Goal: Task Accomplishment & Management: Manage account settings

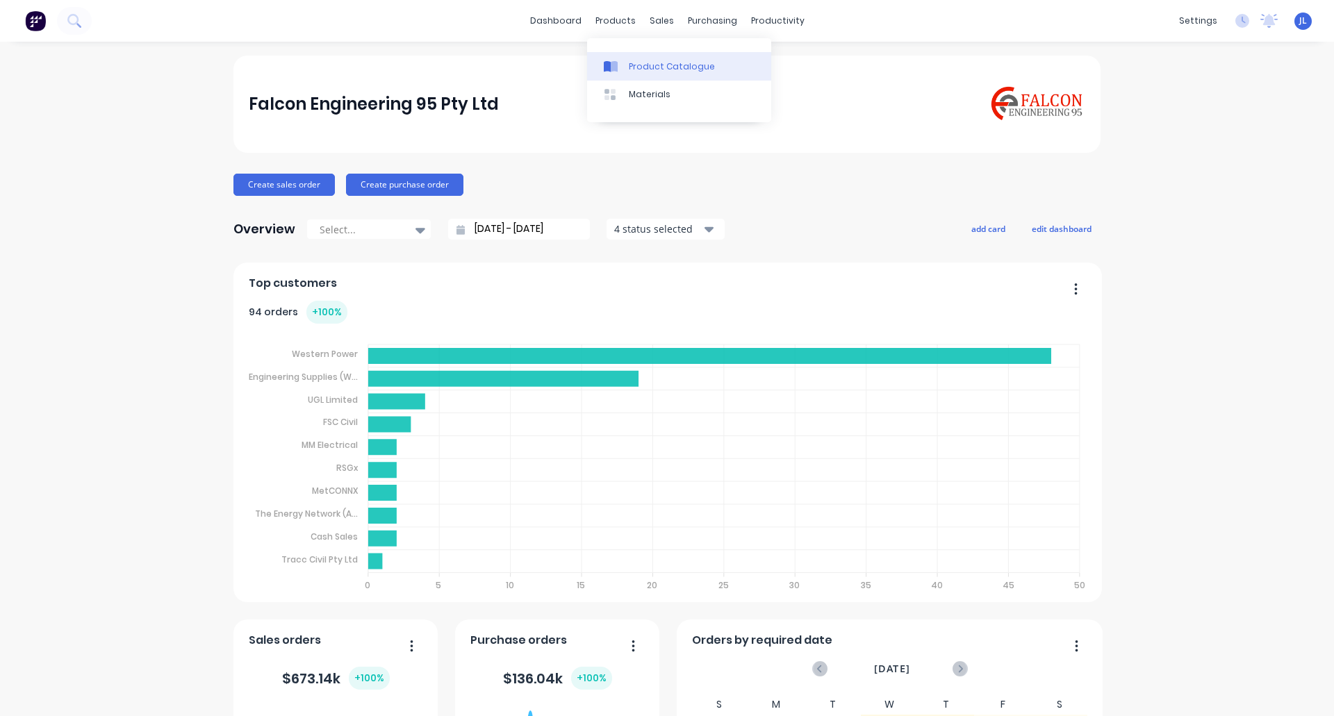
click at [636, 63] on div "Product Catalogue" at bounding box center [672, 66] width 86 height 13
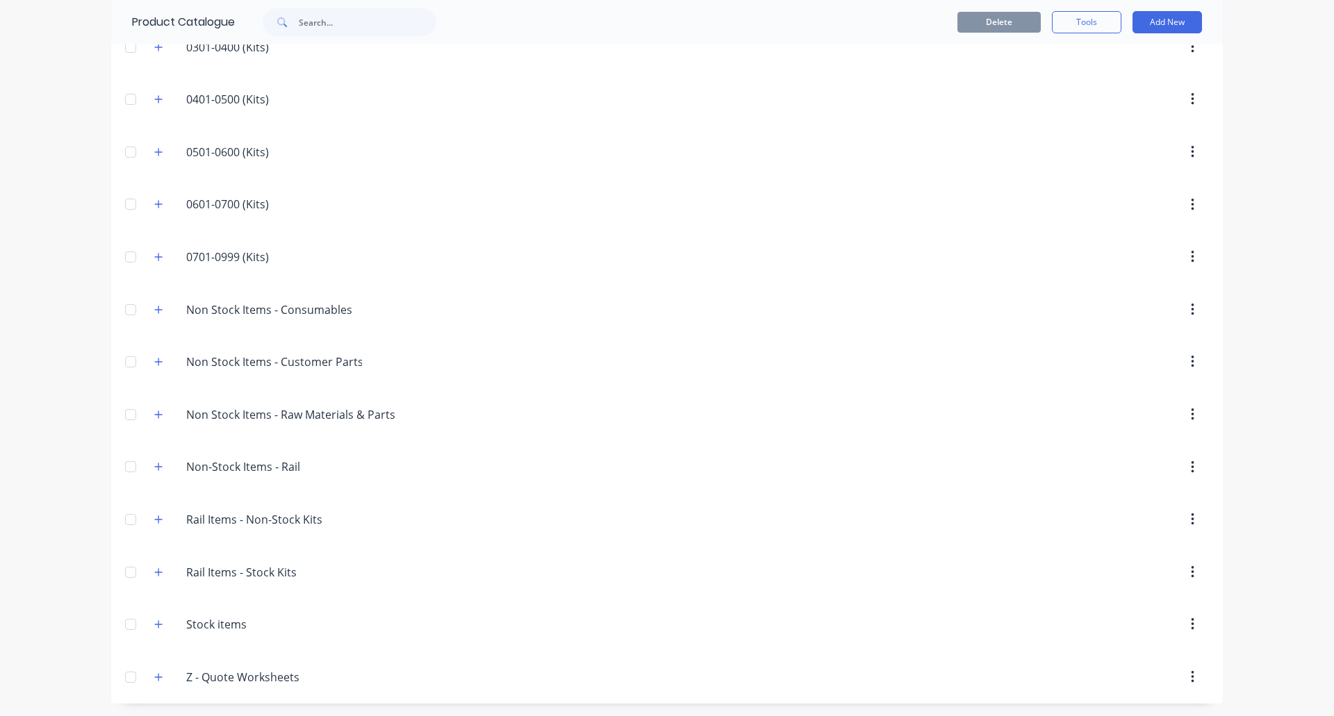
scroll to position [283, 0]
click at [154, 622] on icon "button" at bounding box center [158, 623] width 8 height 10
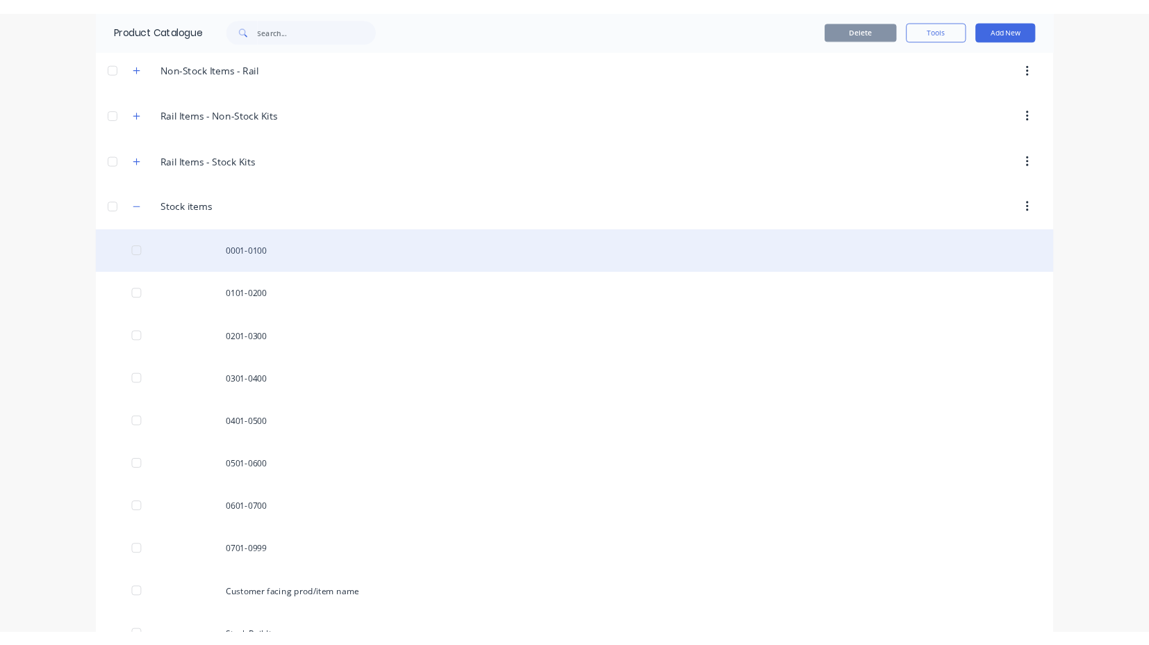
scroll to position [700, 0]
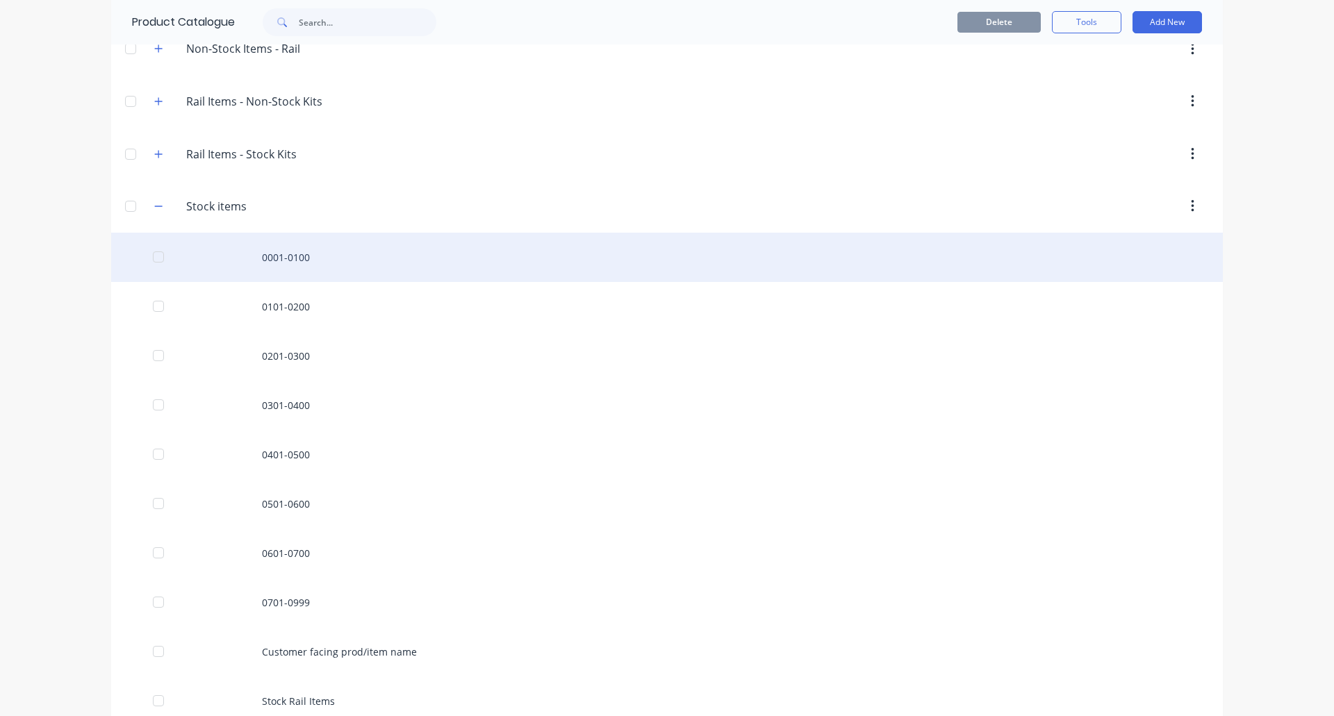
click at [283, 249] on div "0001-0100" at bounding box center [666, 257] width 1111 height 49
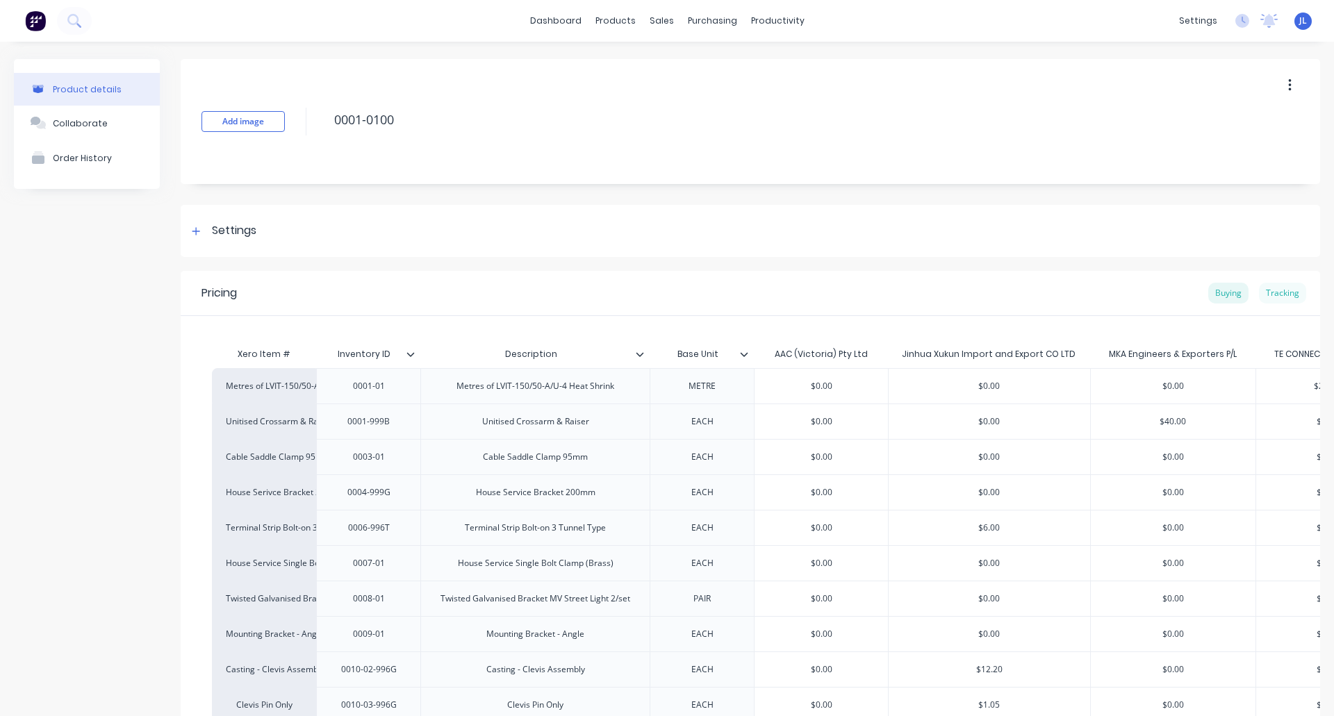
click at [1279, 291] on div "Tracking" at bounding box center [1282, 293] width 47 height 21
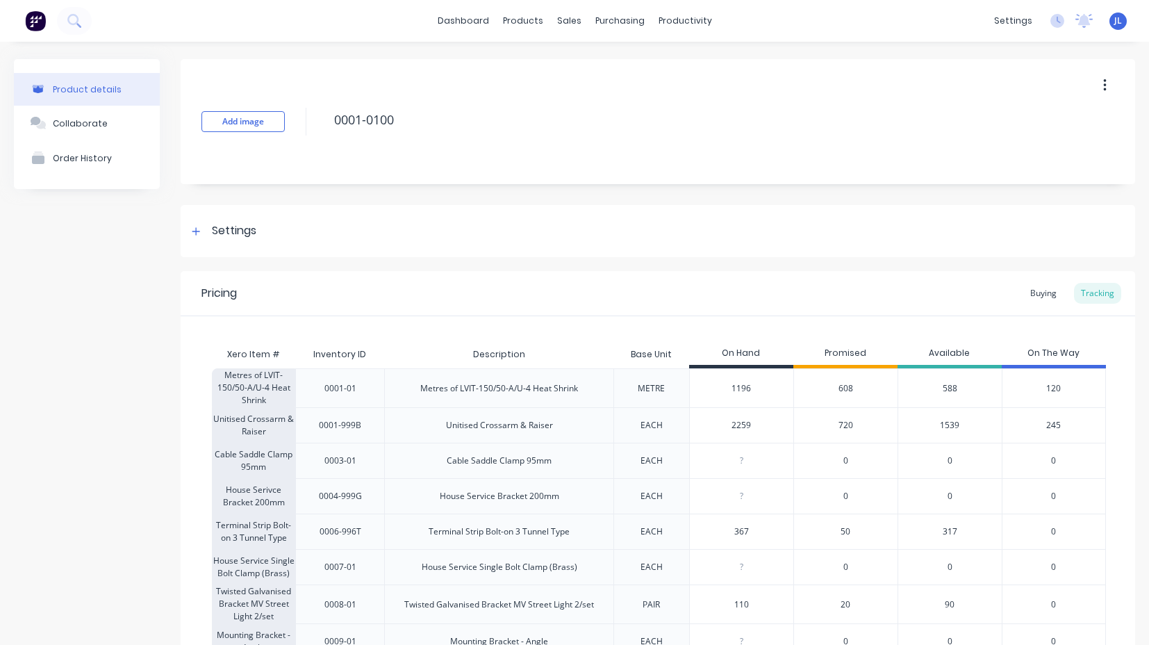
click at [711, 397] on div "1196" at bounding box center [741, 388] width 103 height 35
type input "1196"
click at [583, 451] on div "Cable Saddle Clamp 95mm" at bounding box center [498, 459] width 229 height 35
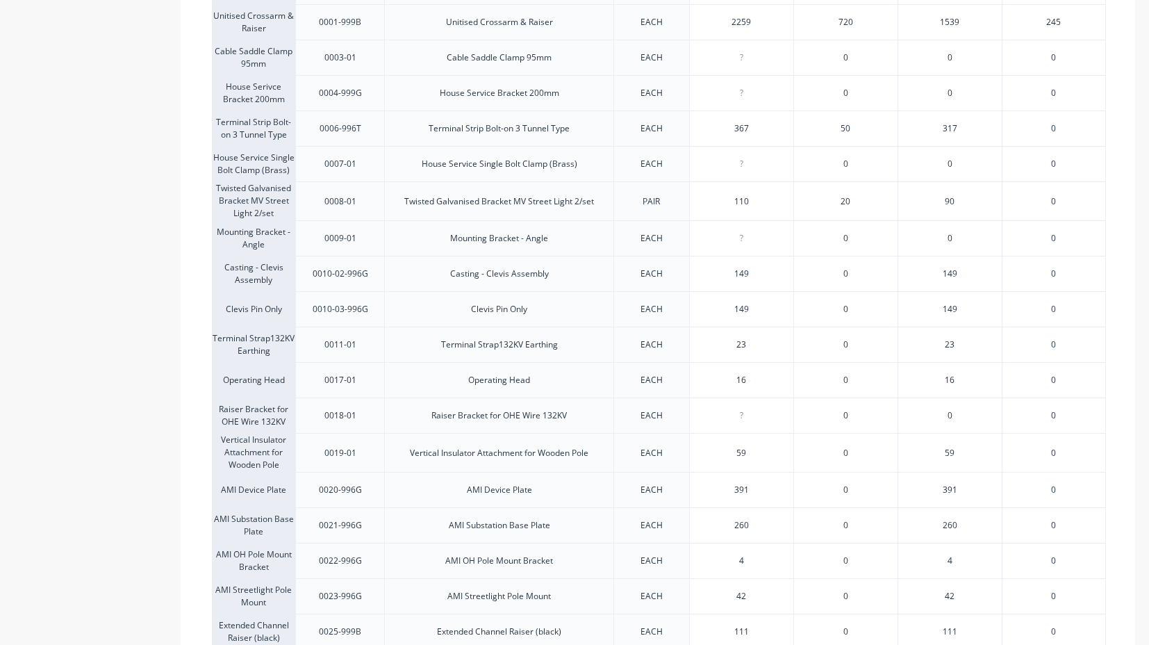
scroll to position [417, 0]
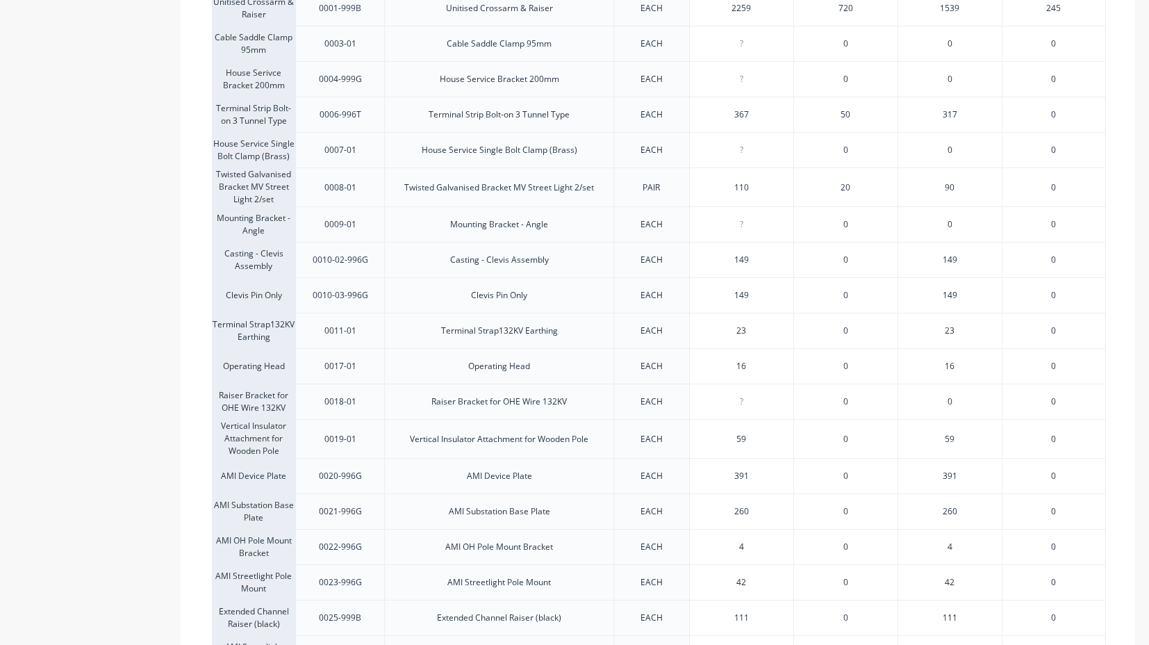
click at [736, 465] on div "391" at bounding box center [741, 475] width 103 height 35
type input "391"
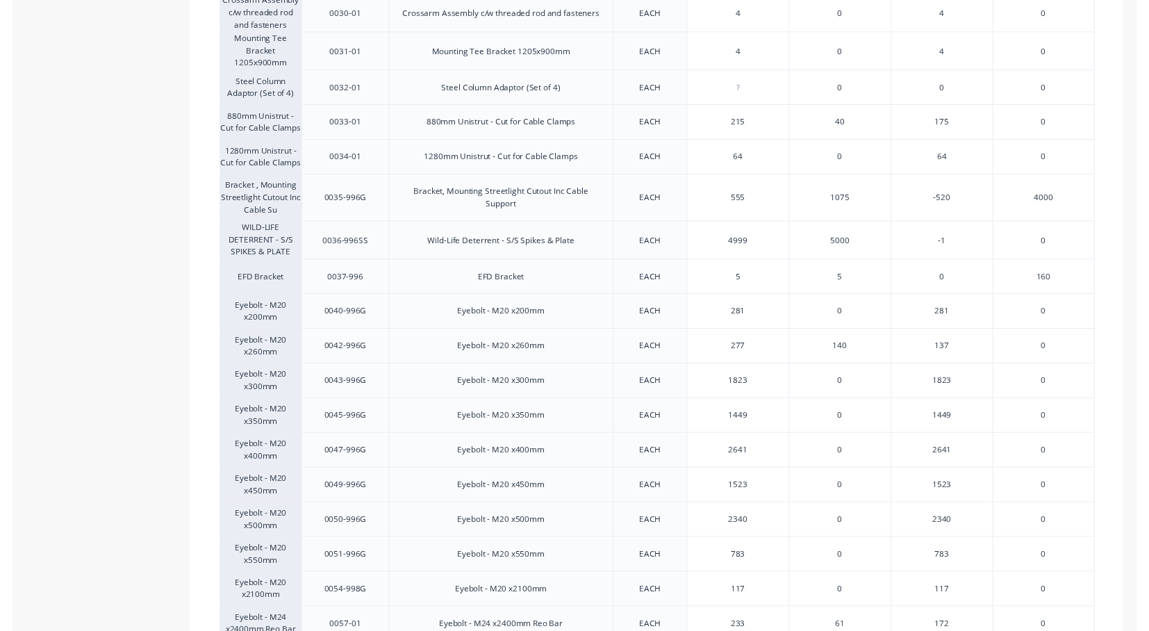
scroll to position [1250, 0]
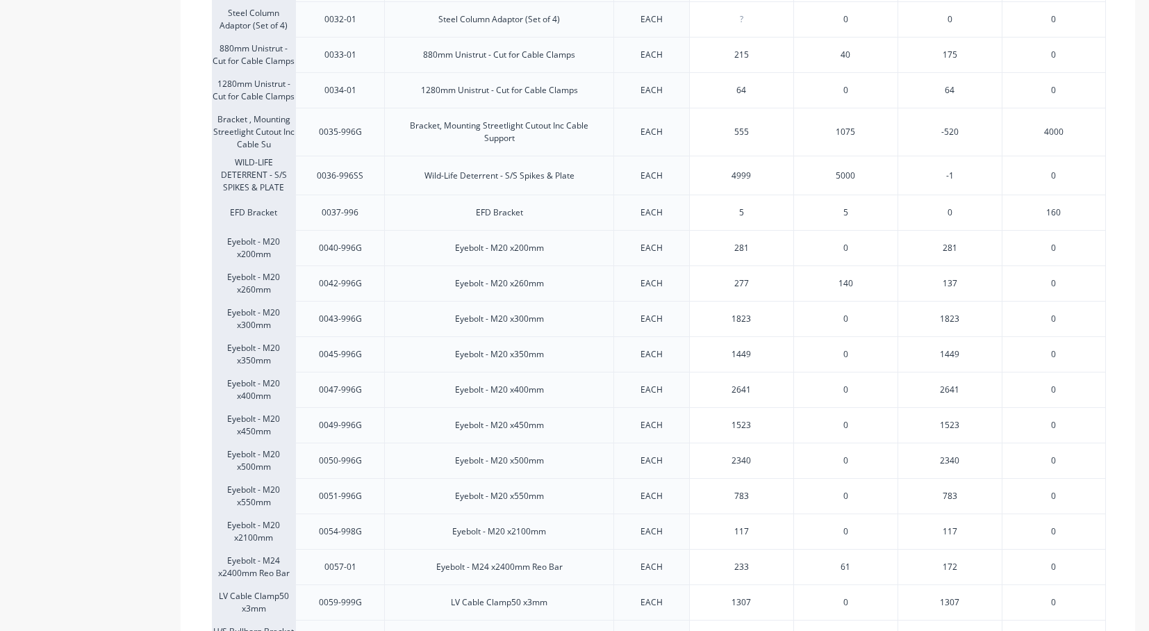
click at [647, 400] on div "EACH" at bounding box center [651, 389] width 44 height 35
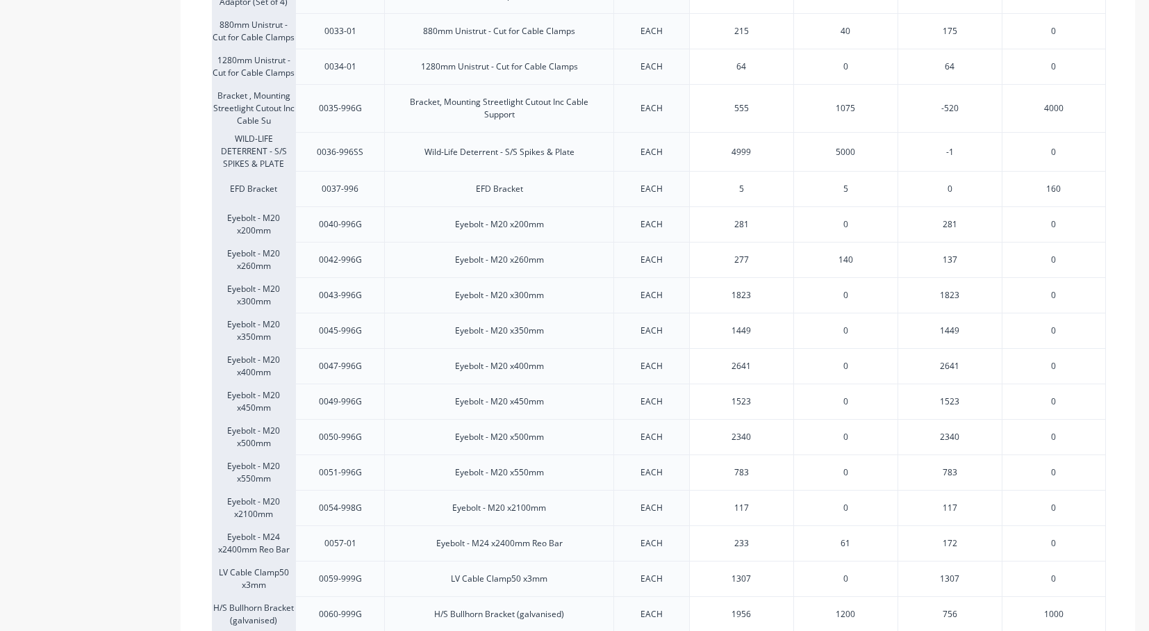
scroll to position [1264, 0]
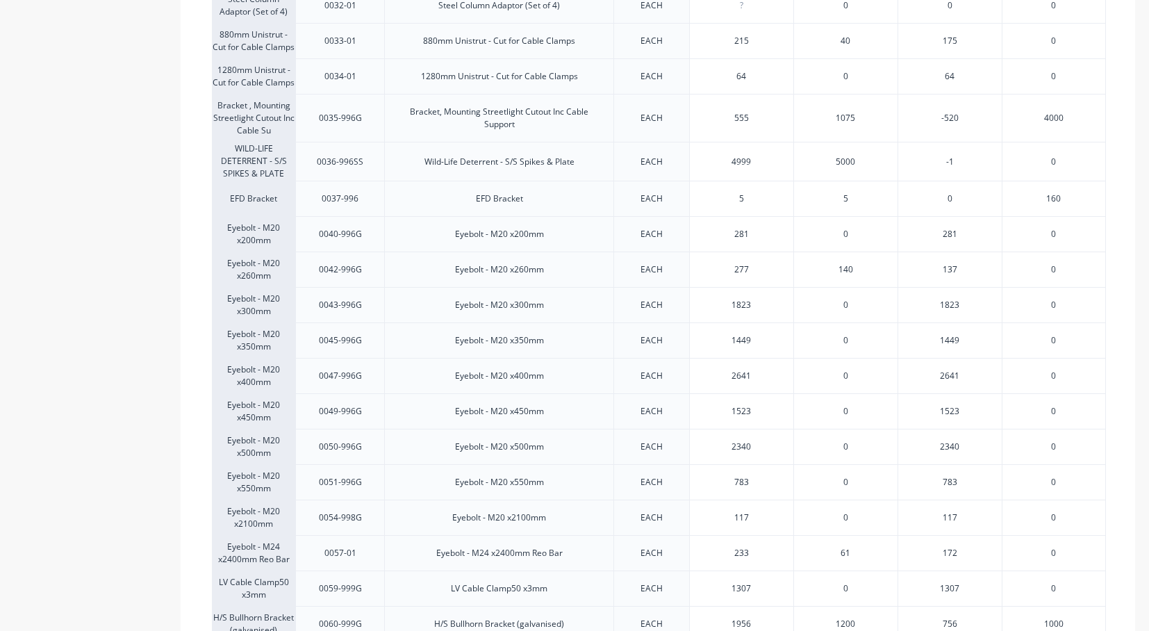
click at [629, 399] on div "EACH" at bounding box center [651, 410] width 76 height 35
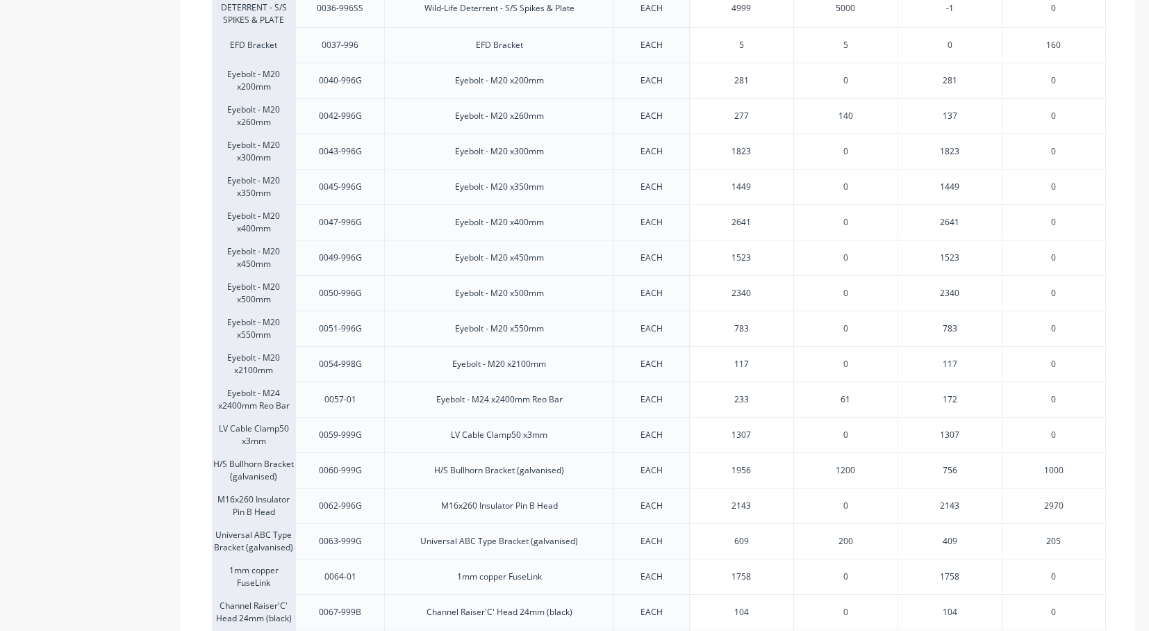
scroll to position [1431, 0]
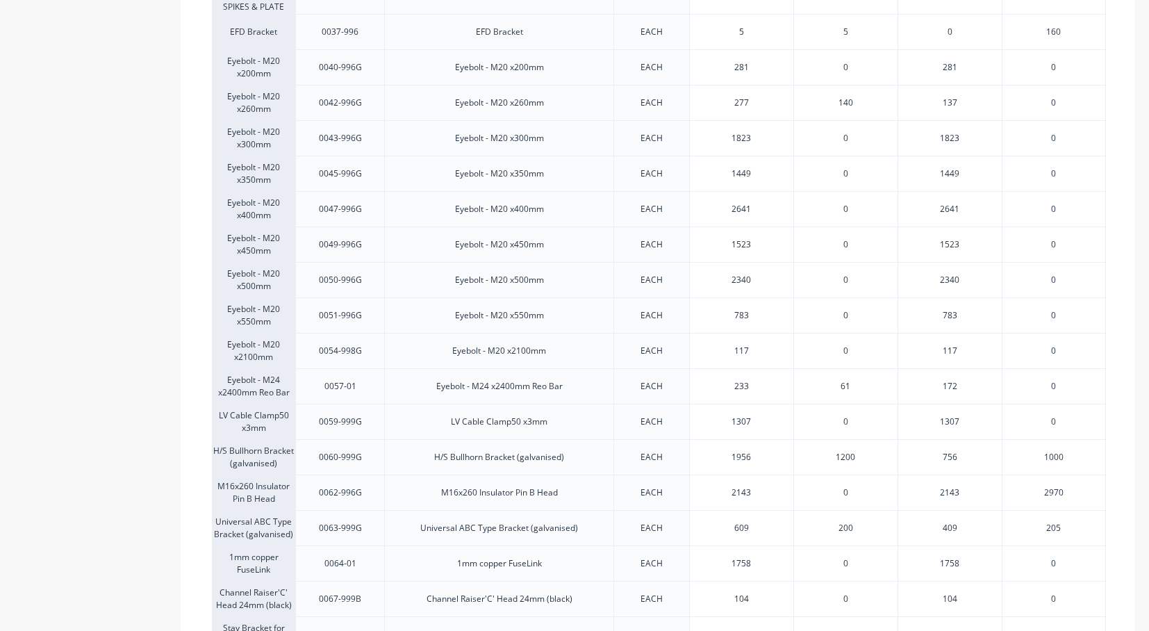
click at [567, 317] on div "Eyebolt - M20 x550mm" at bounding box center [498, 314] width 229 height 35
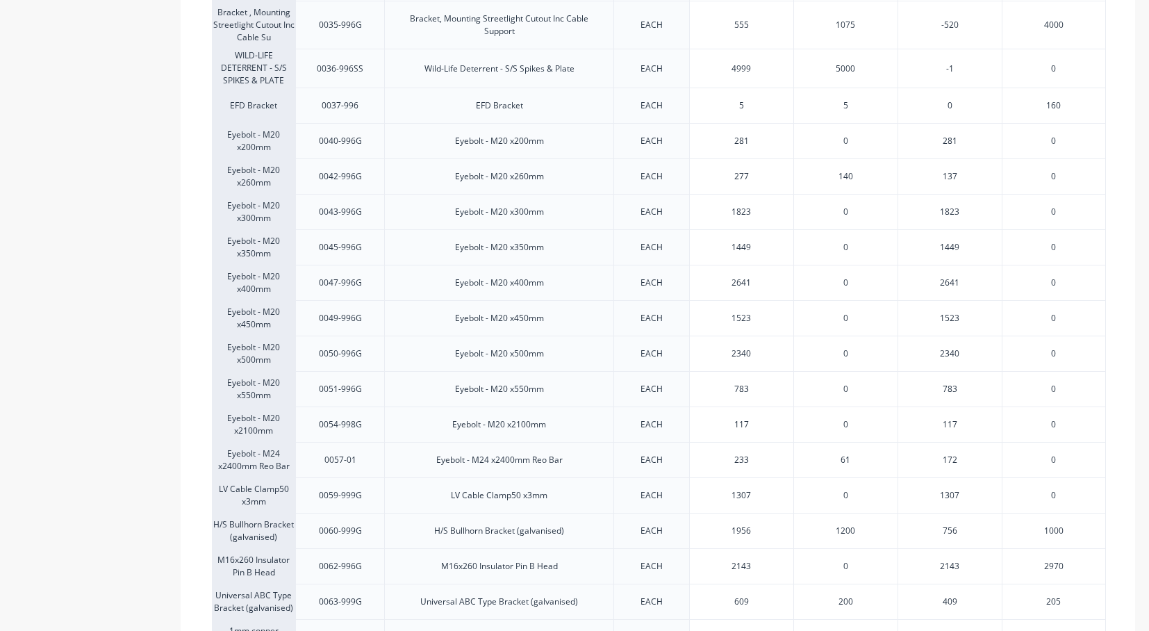
scroll to position [1348, 0]
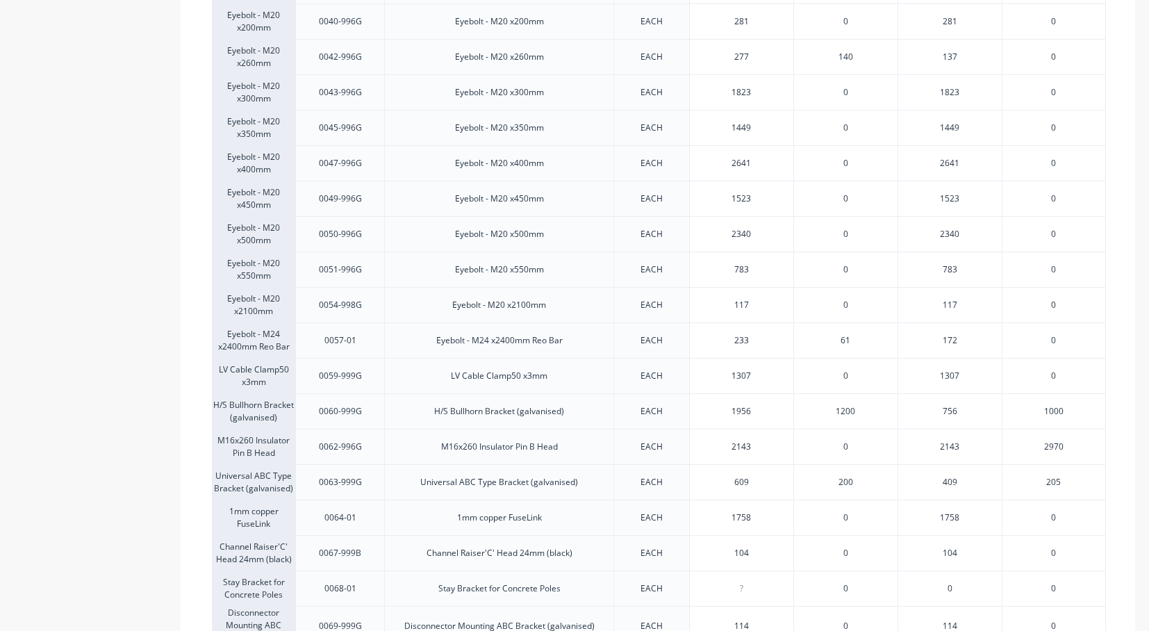
scroll to position [1486, 0]
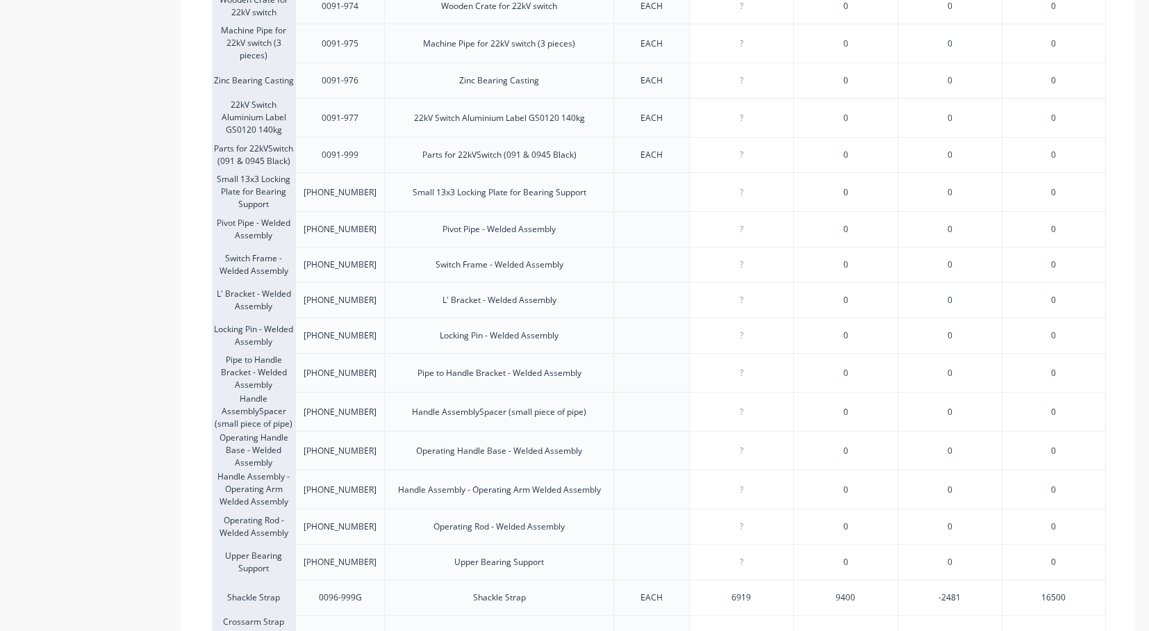
scroll to position [3802, 0]
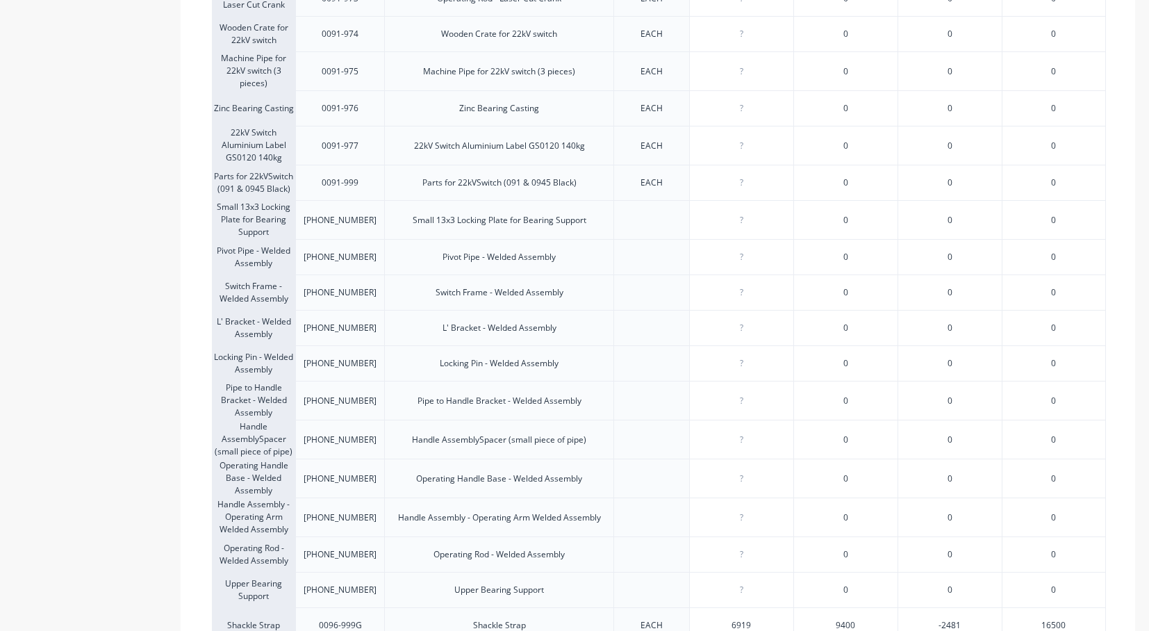
click at [903, 492] on div "0" at bounding box center [949, 477] width 104 height 39
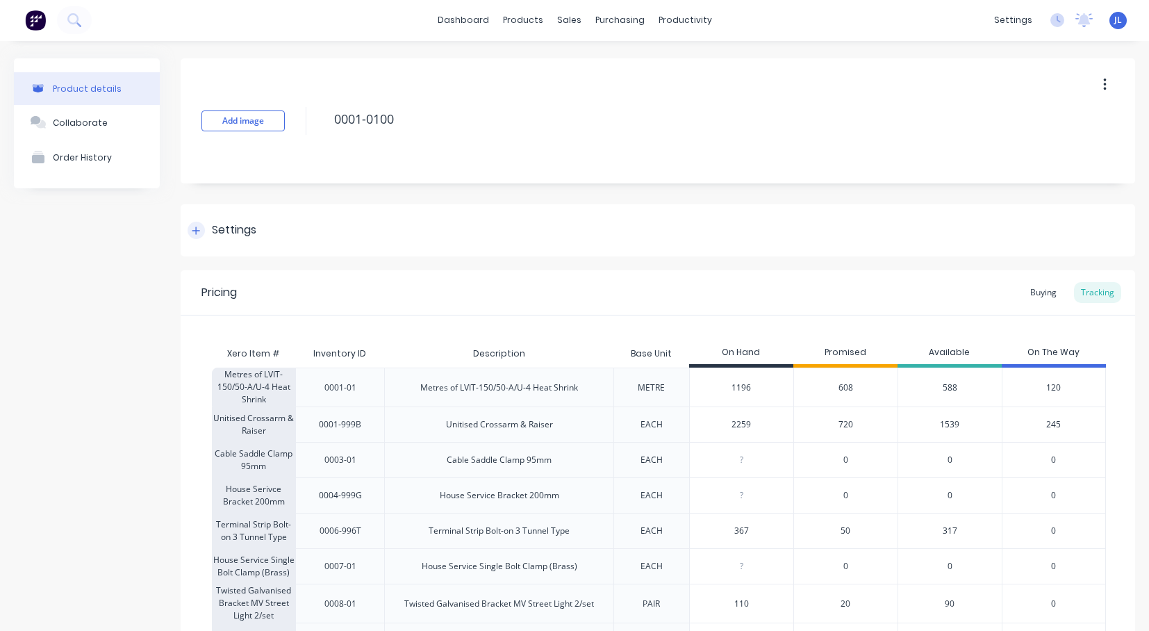
scroll to position [0, 0]
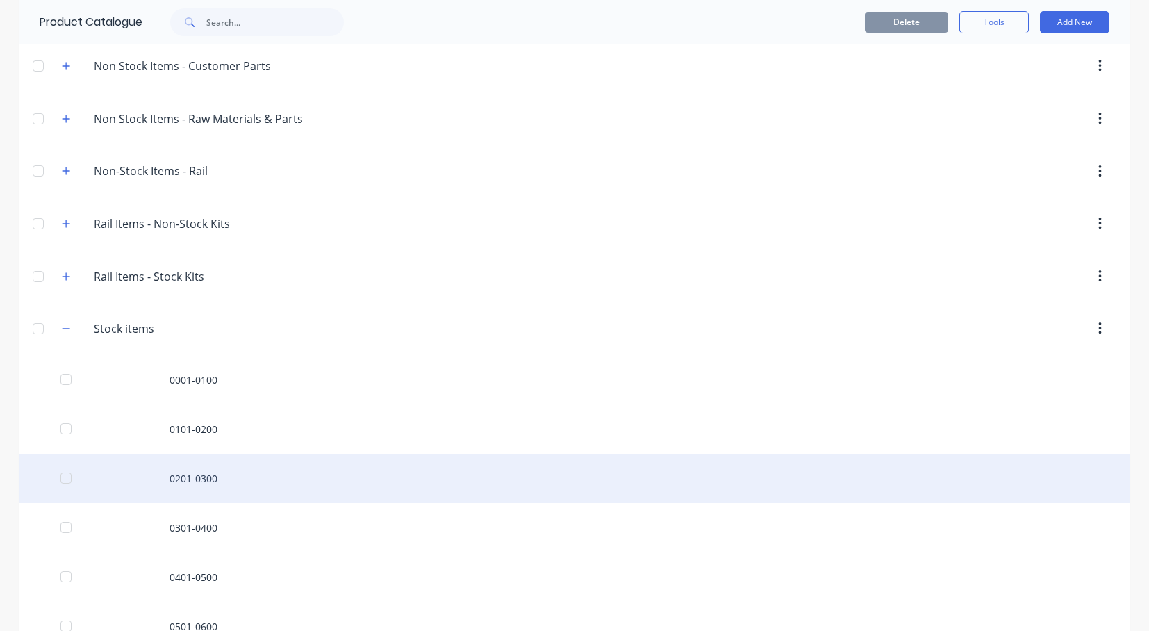
scroll to position [625, 0]
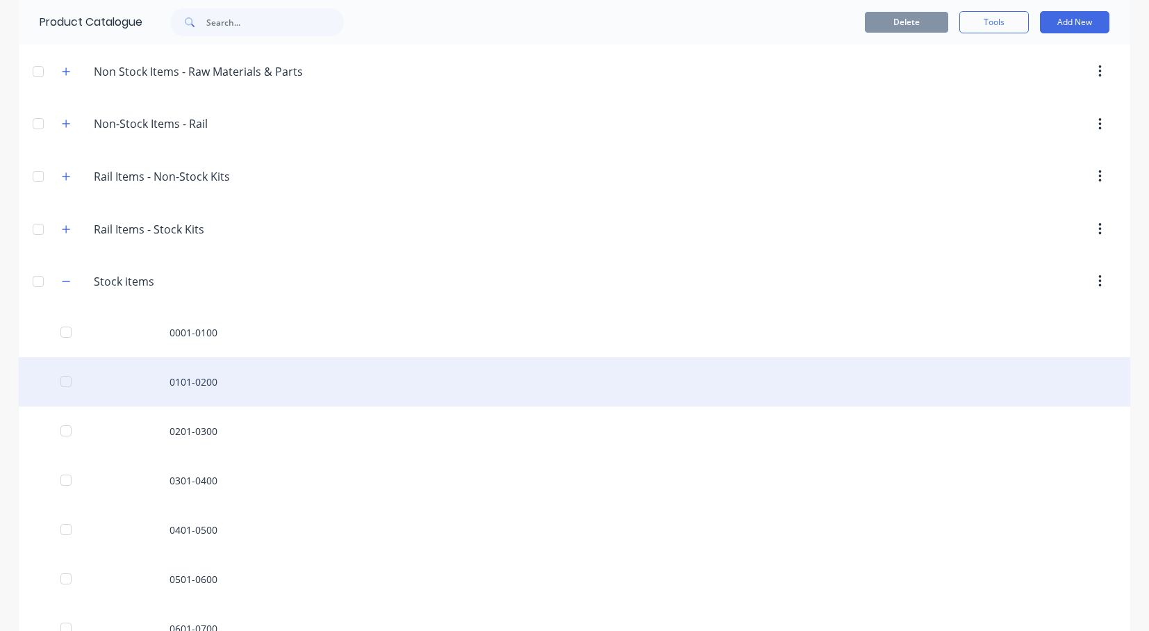
click at [208, 391] on div "0101-0200" at bounding box center [574, 381] width 1111 height 49
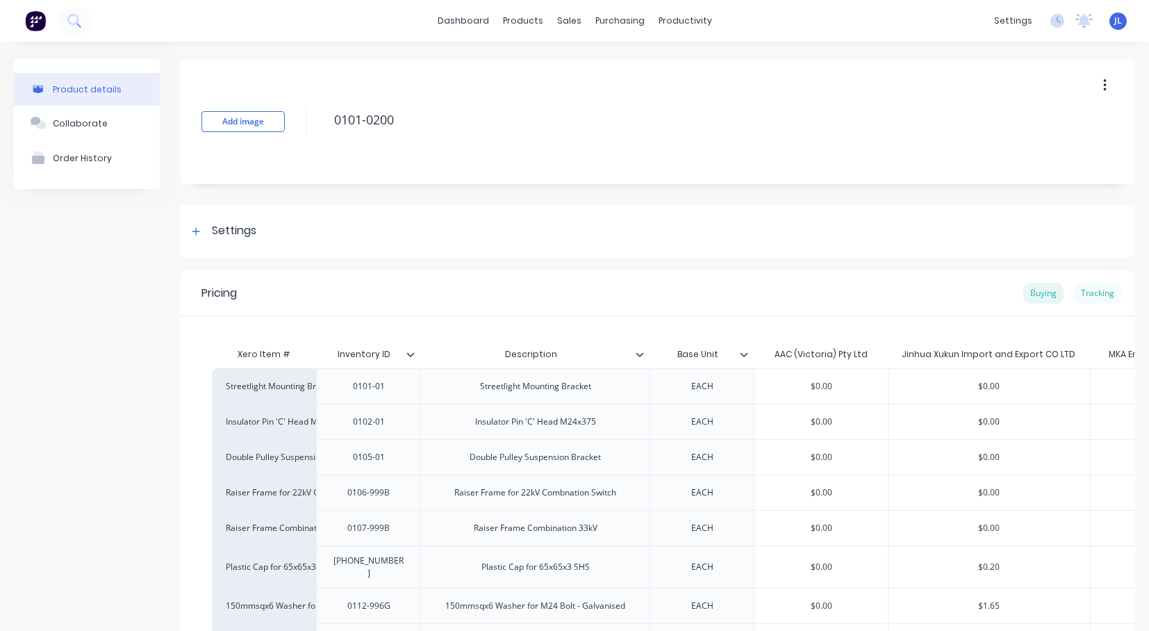
click at [1092, 290] on div "Tracking" at bounding box center [1097, 293] width 47 height 21
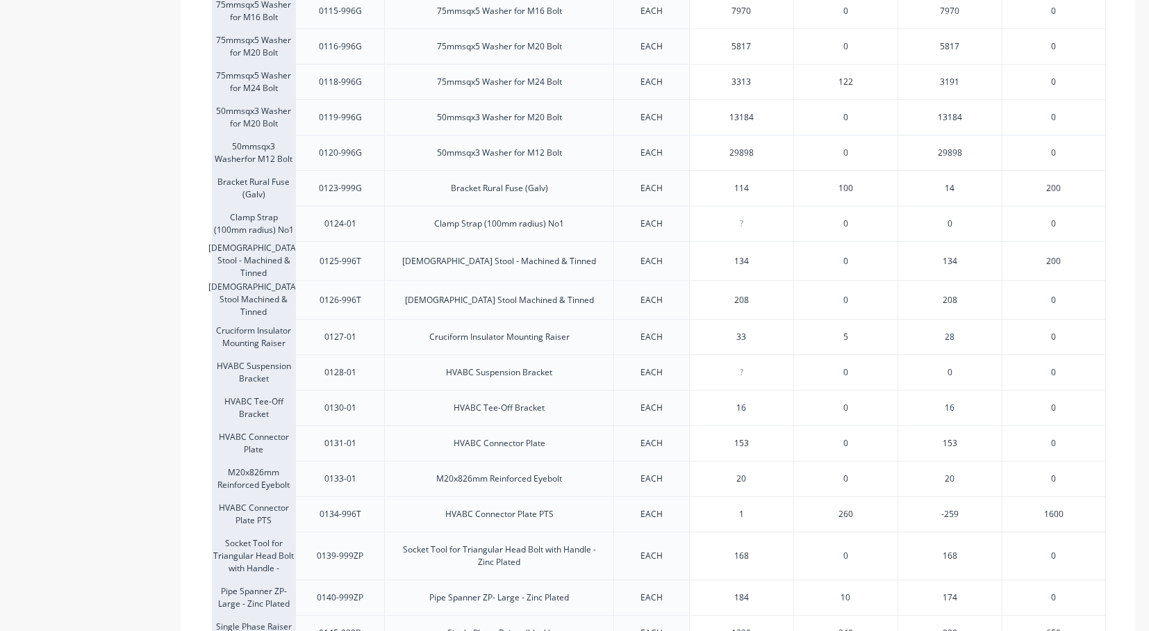
scroll to position [722, 0]
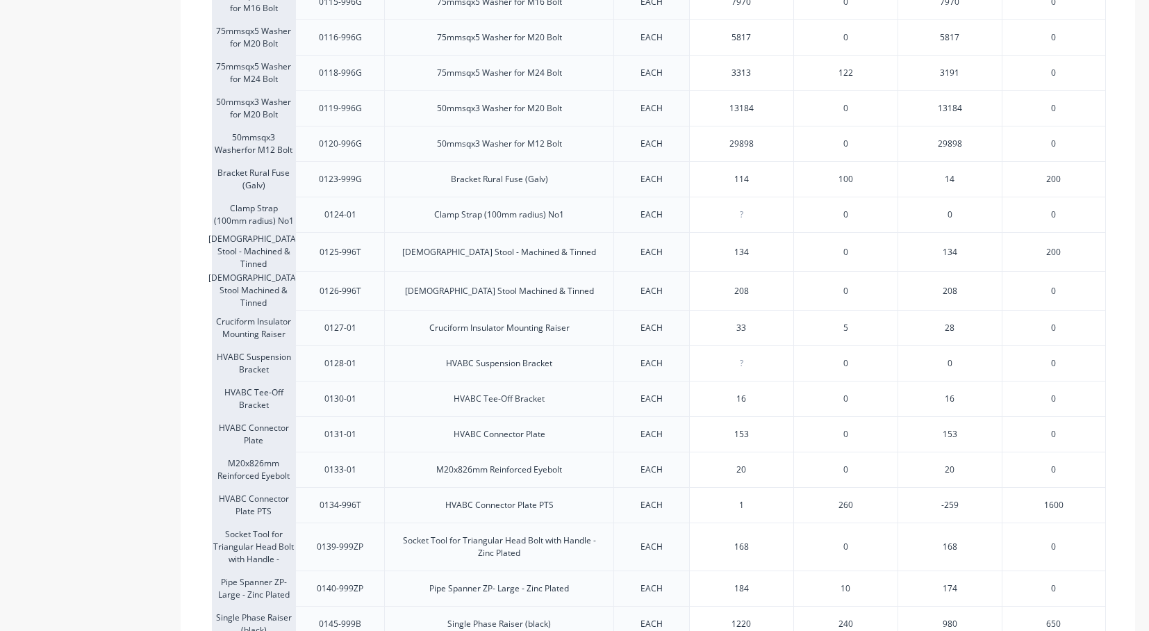
type input "33"
click at [780, 326] on input "33" at bounding box center [741, 328] width 103 height 13
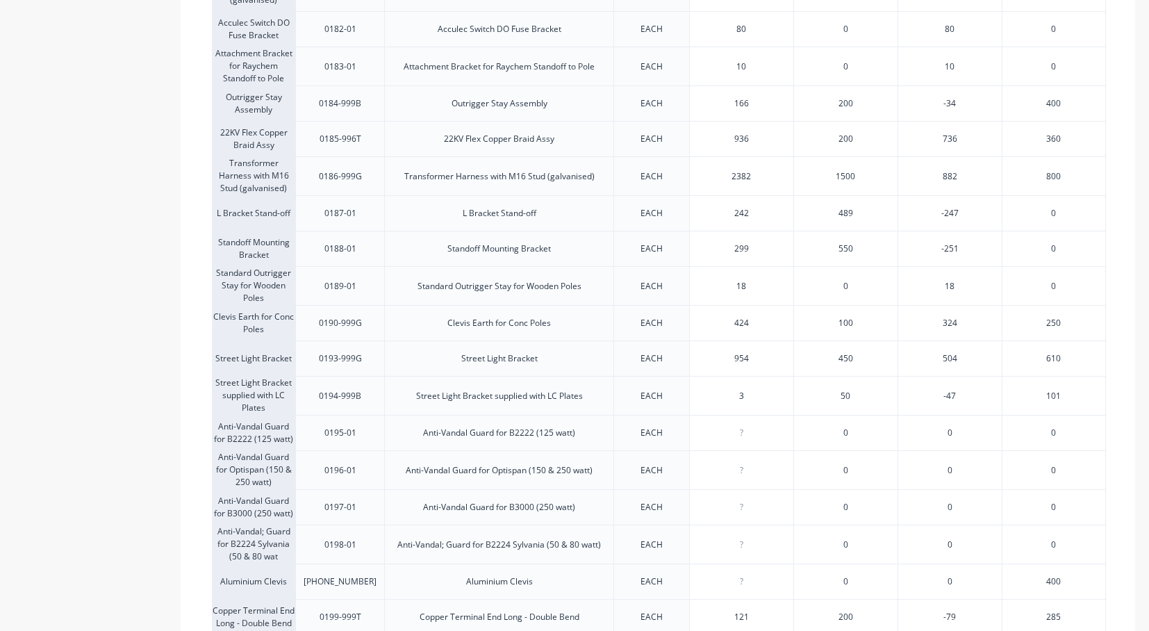
scroll to position [2223, 0]
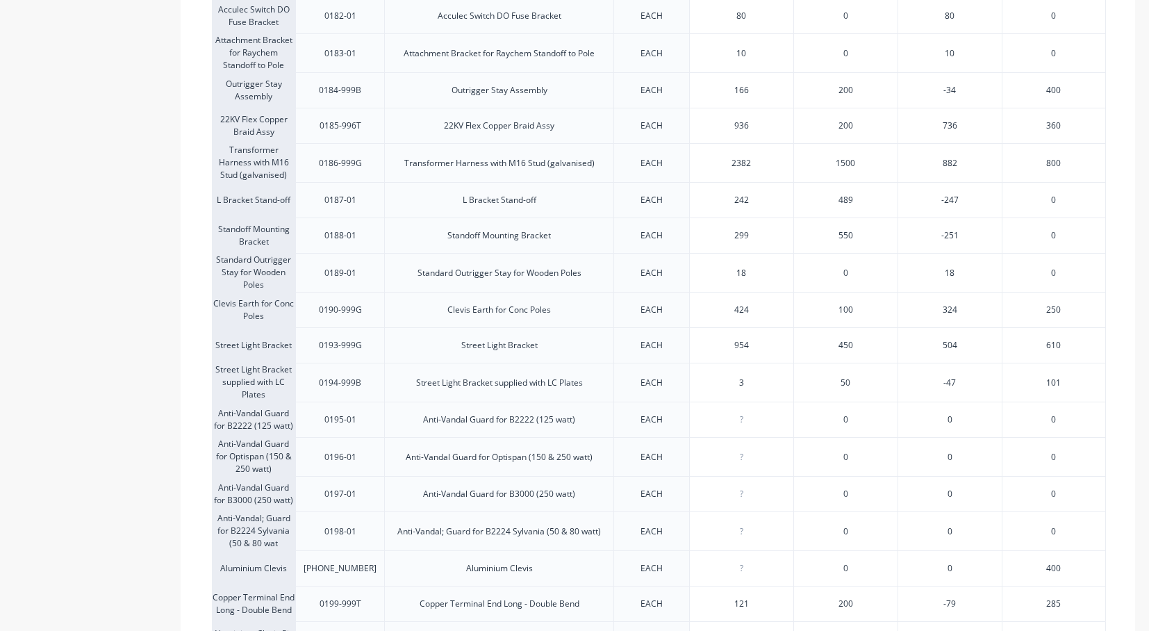
click at [1073, 489] on div "0" at bounding box center [1054, 493] width 104 height 35
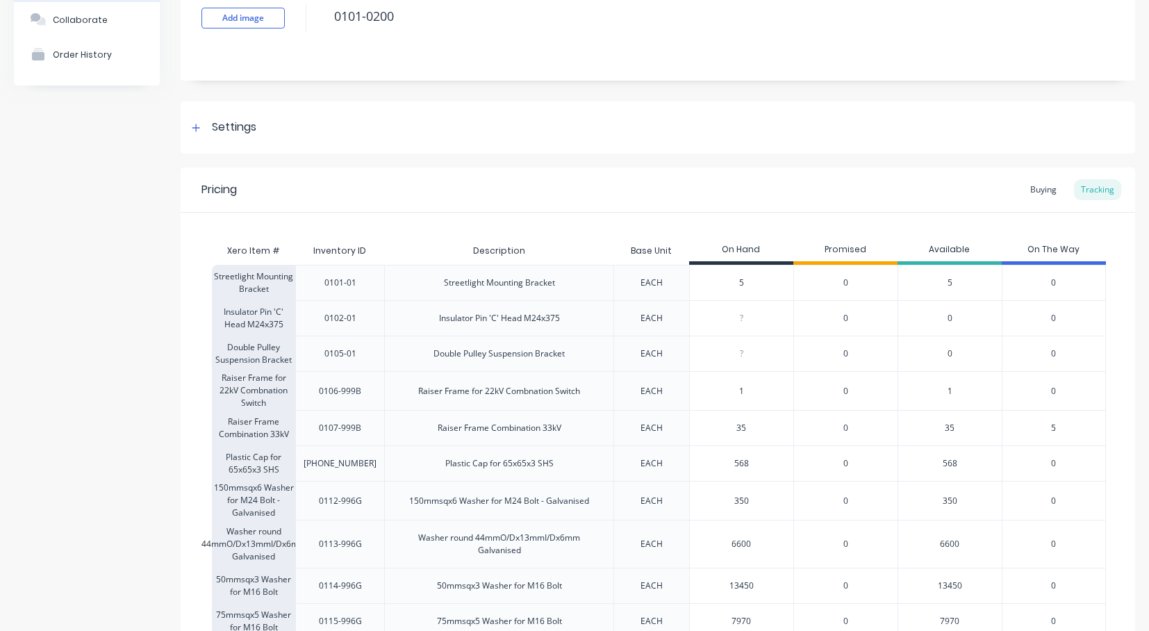
scroll to position [0, 0]
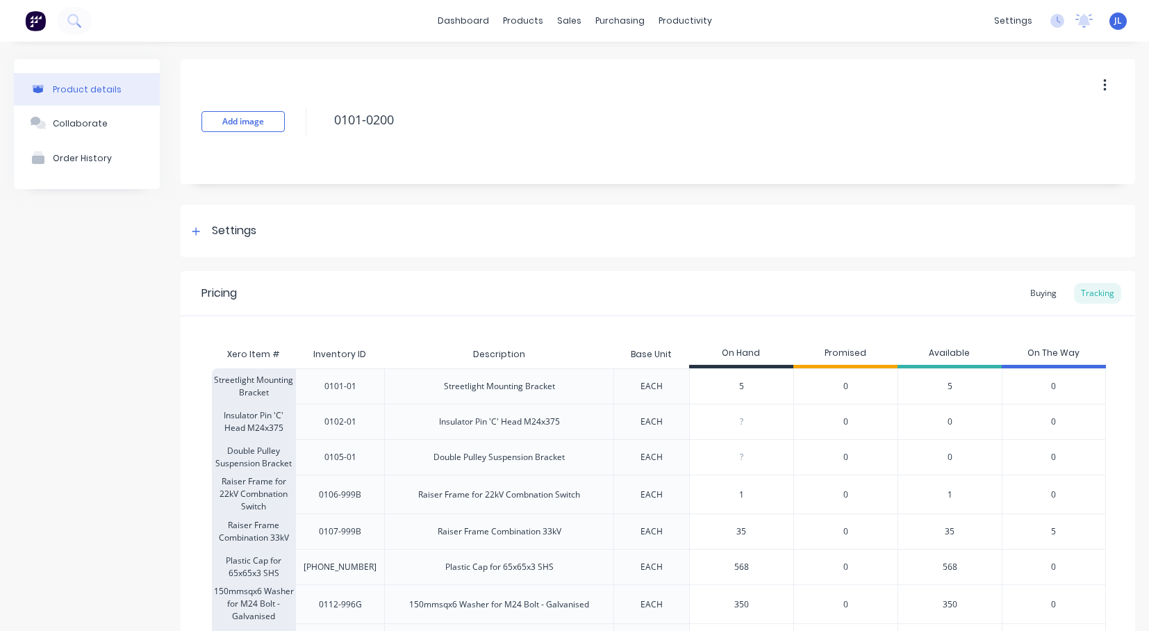
click at [1111, 25] on div "[PERSON_NAME] Engineering 95 Pty Ltd [PERSON_NAME] Administrator Profile Sign o…" at bounding box center [1117, 21] width 17 height 17
click at [1114, 23] on span "JL" at bounding box center [1118, 21] width 8 height 13
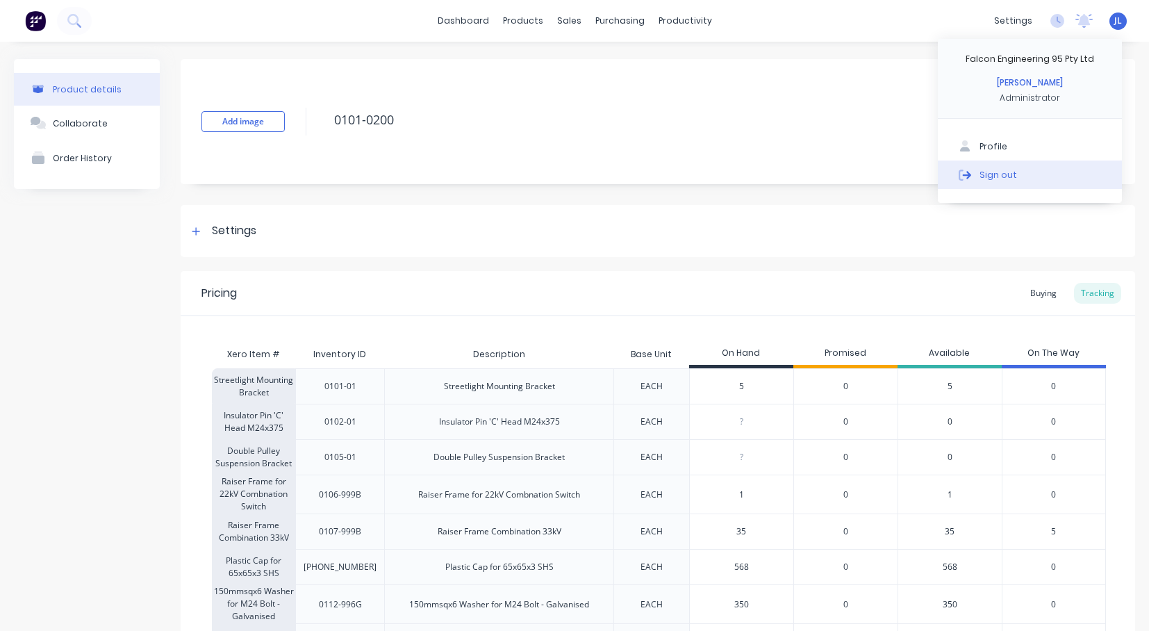
click at [1000, 171] on div "Sign out" at bounding box center [998, 174] width 38 height 13
